Goal: Task Accomplishment & Management: Use online tool/utility

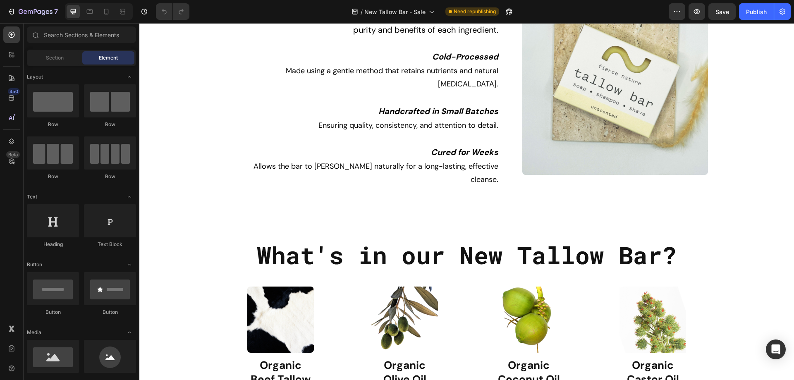
scroll to position [1448, 0]
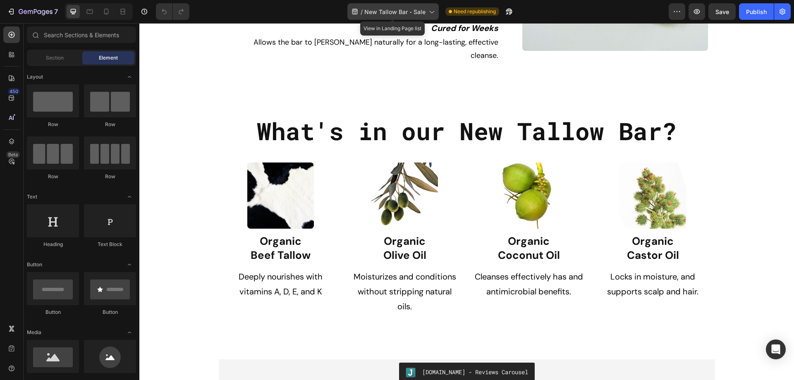
click at [428, 10] on icon at bounding box center [431, 11] width 8 height 8
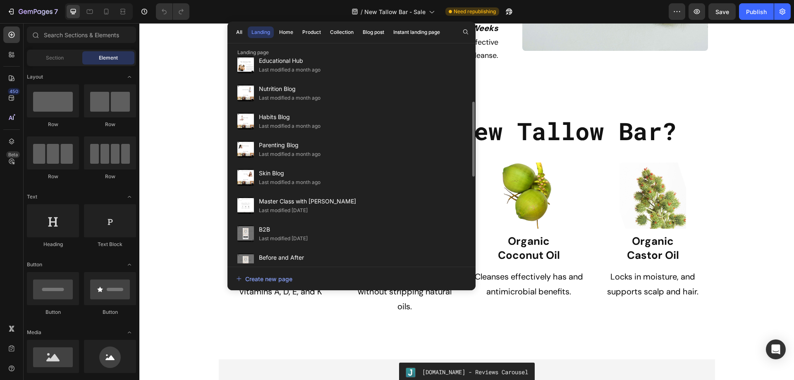
scroll to position [165, 0]
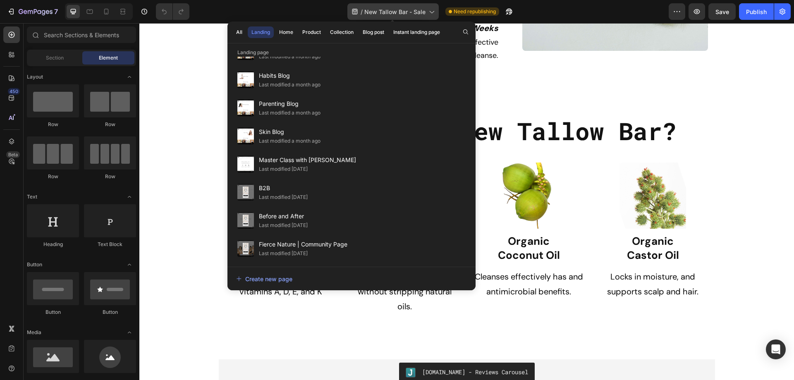
click at [423, 14] on span "New Tallow Bar - Sale" at bounding box center [394, 11] width 61 height 9
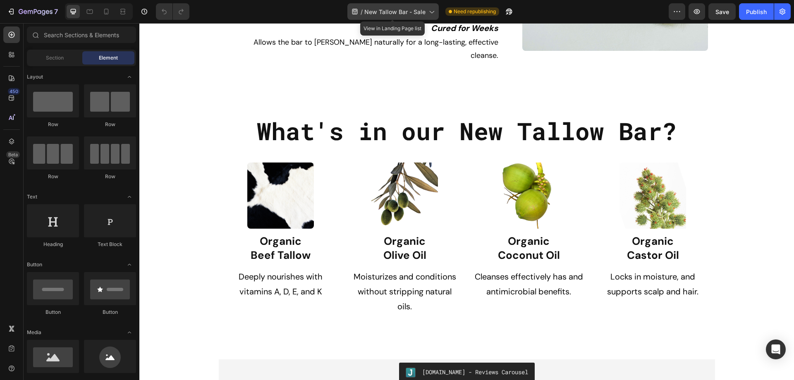
click at [418, 17] on div "/ New Tallow Bar - Sale" at bounding box center [392, 11] width 91 height 17
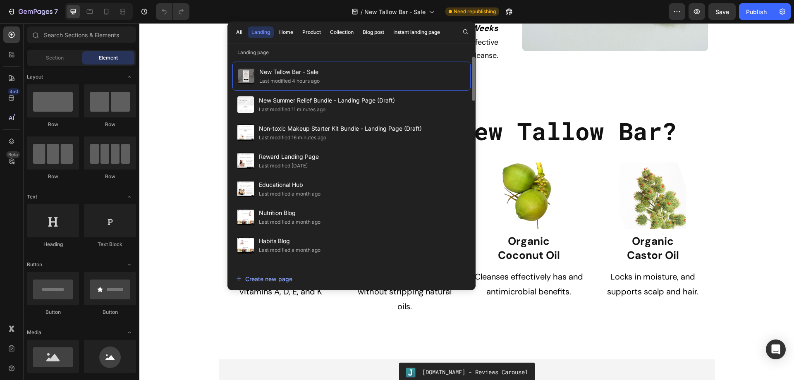
scroll to position [1324, 0]
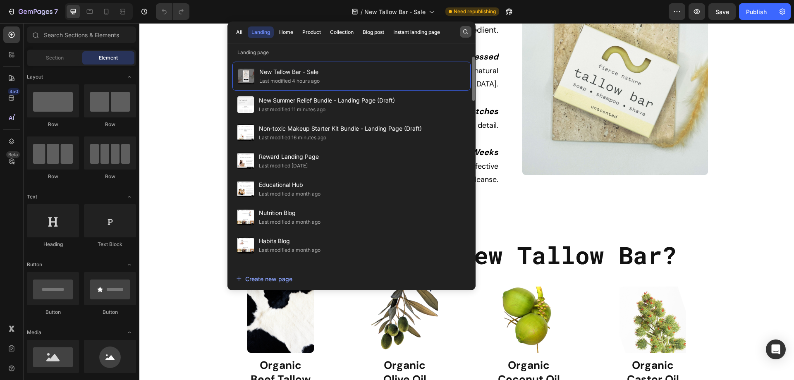
click at [469, 32] on button "button" at bounding box center [466, 32] width 12 height 12
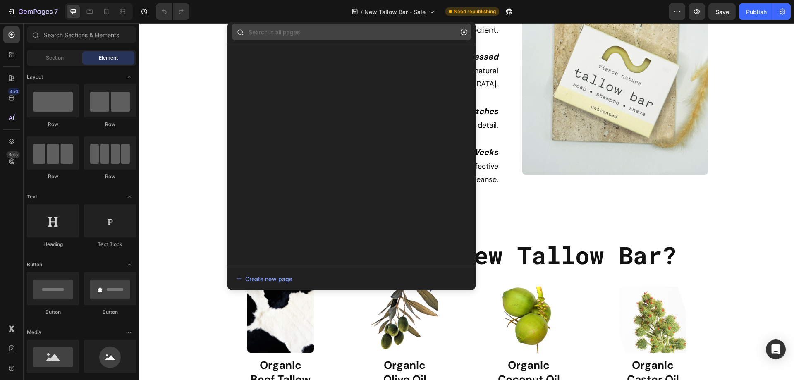
click at [336, 35] on input "text" at bounding box center [352, 32] width 240 height 17
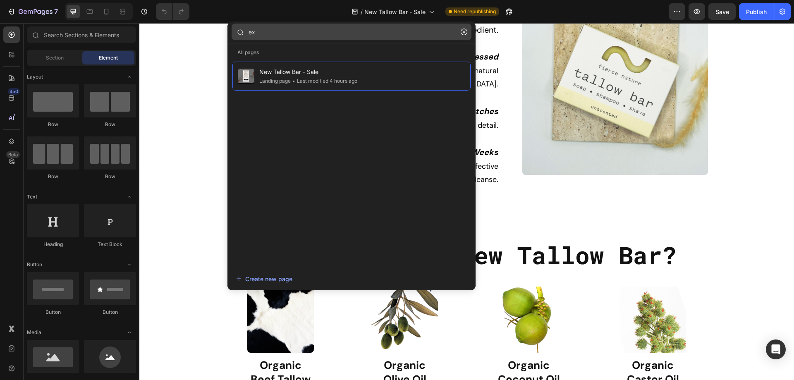
click at [263, 38] on input "ex" at bounding box center [352, 32] width 240 height 17
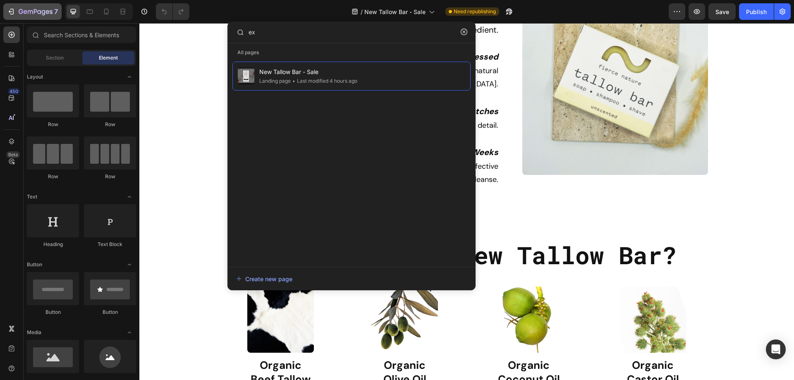
type input "ex"
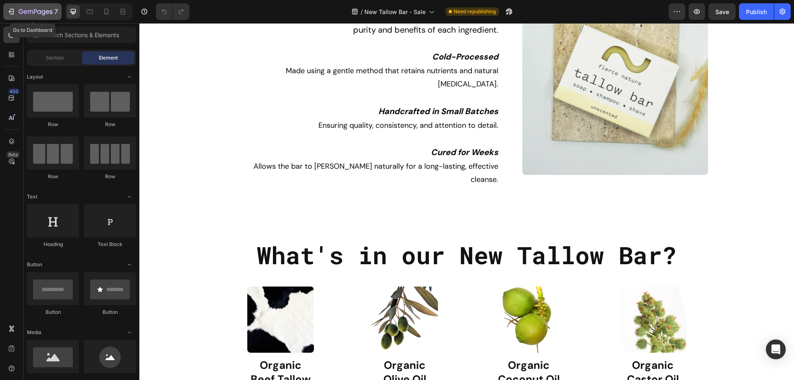
click at [10, 14] on icon "button" at bounding box center [11, 11] width 8 height 8
